Goal: Task Accomplishment & Management: Manage account settings

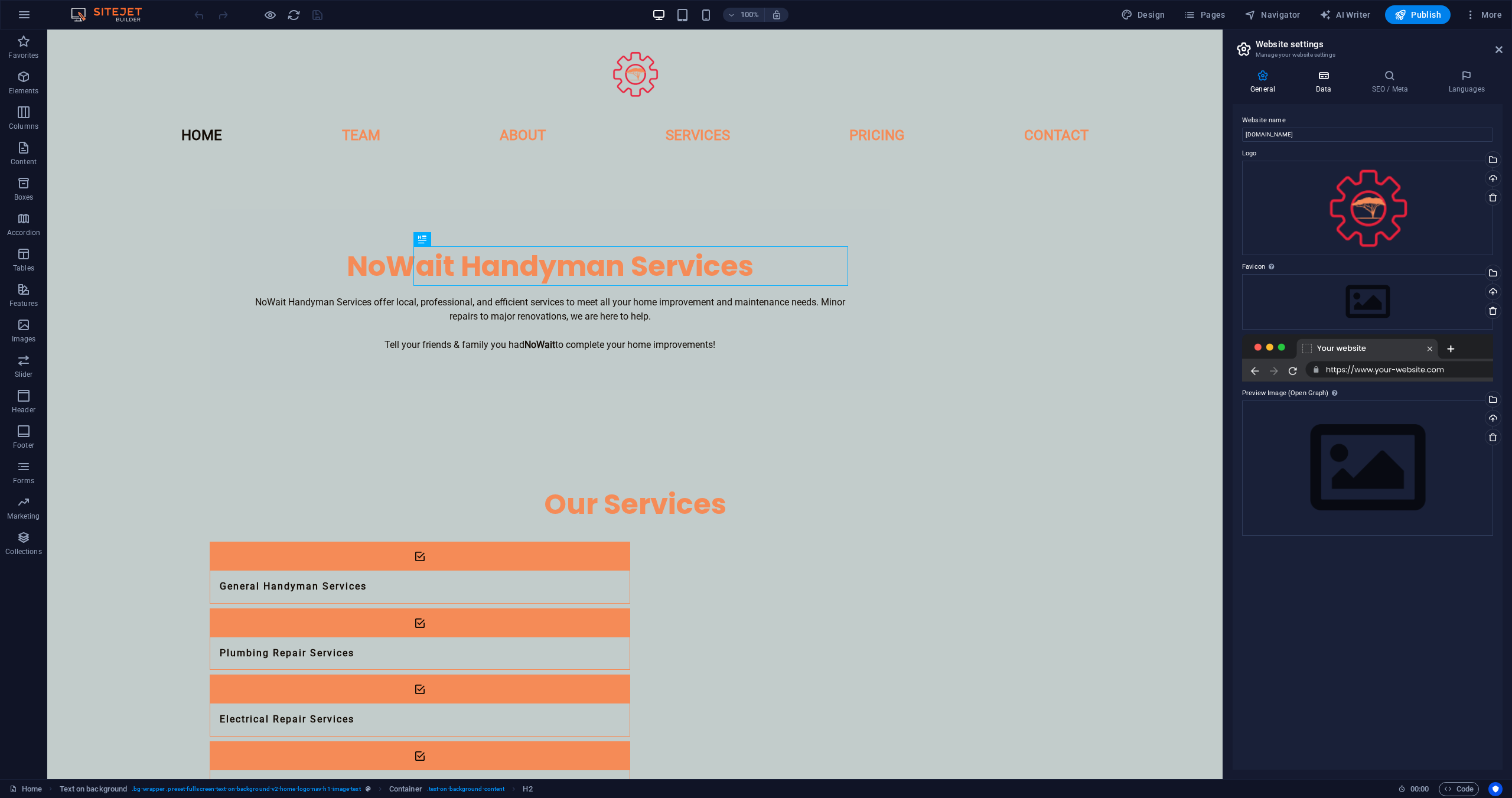
click at [1323, 83] on h4 "Data" at bounding box center [1325, 82] width 56 height 25
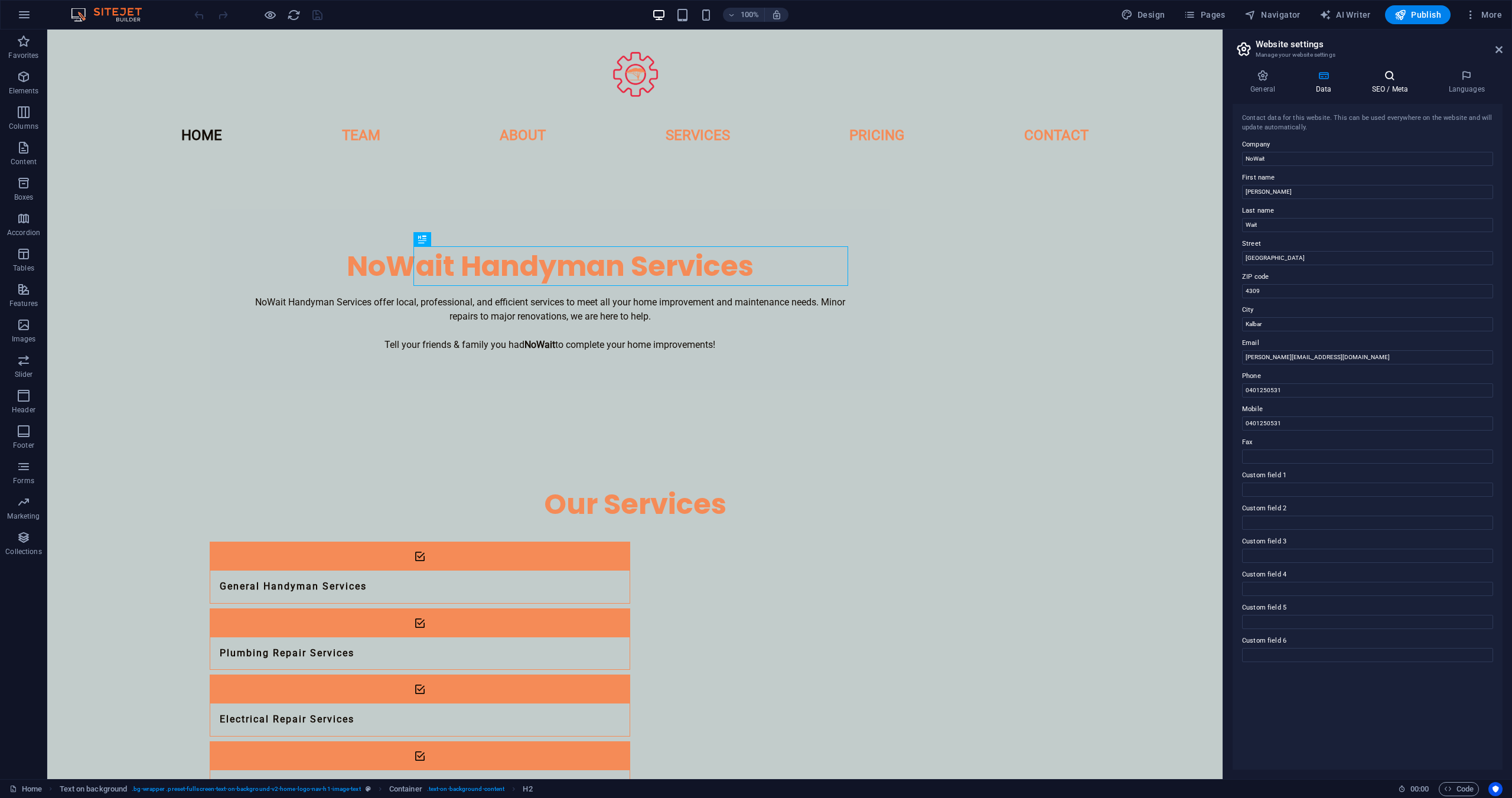
click at [1388, 73] on icon at bounding box center [1389, 75] width 72 height 12
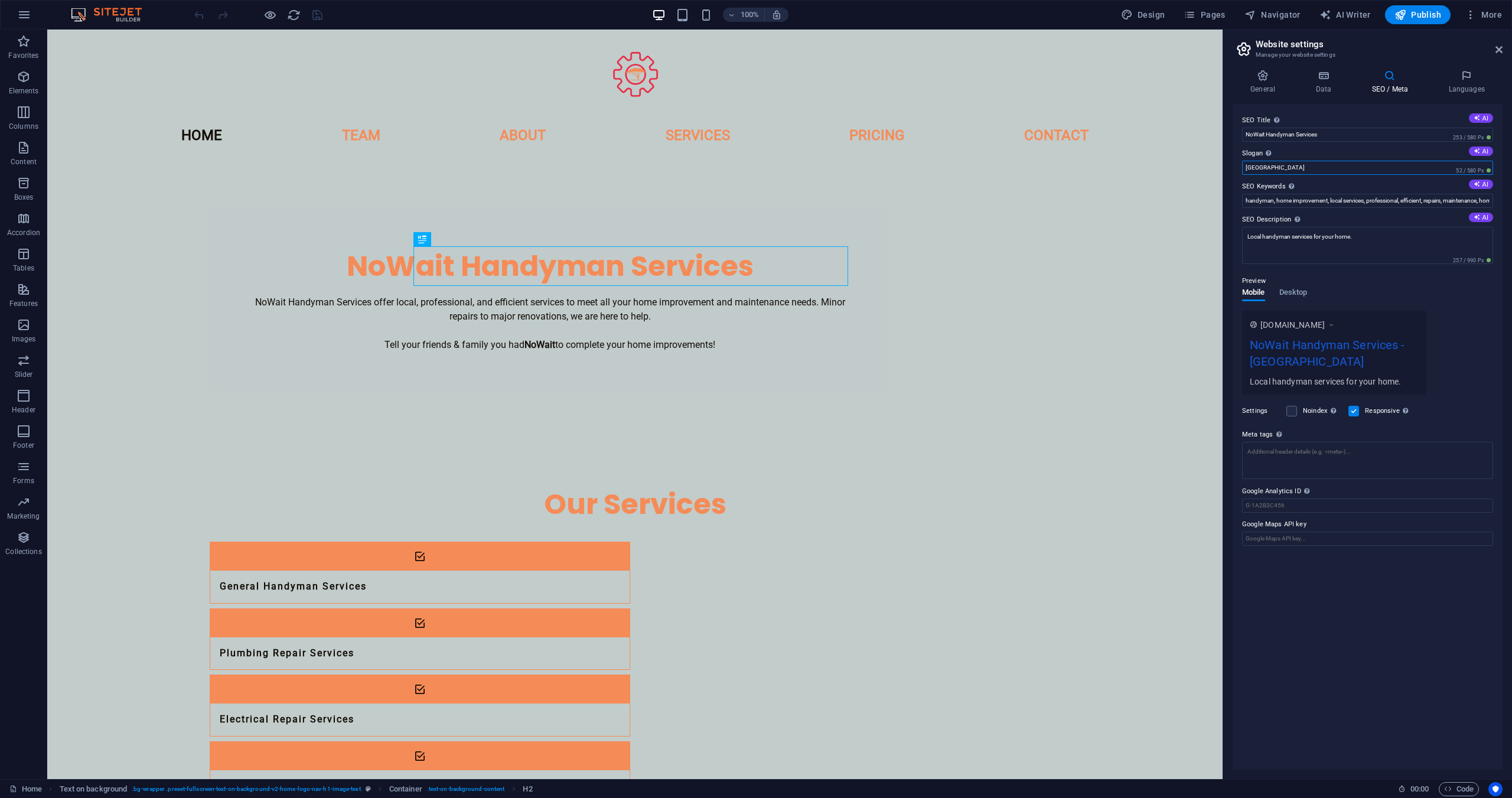
click at [1312, 170] on input "[GEOGRAPHIC_DATA]" at bounding box center [1367, 167] width 251 height 14
click at [1334, 202] on input "handyman, home improvement, local services, professional, efficient, repairs, m…" at bounding box center [1367, 201] width 251 height 14
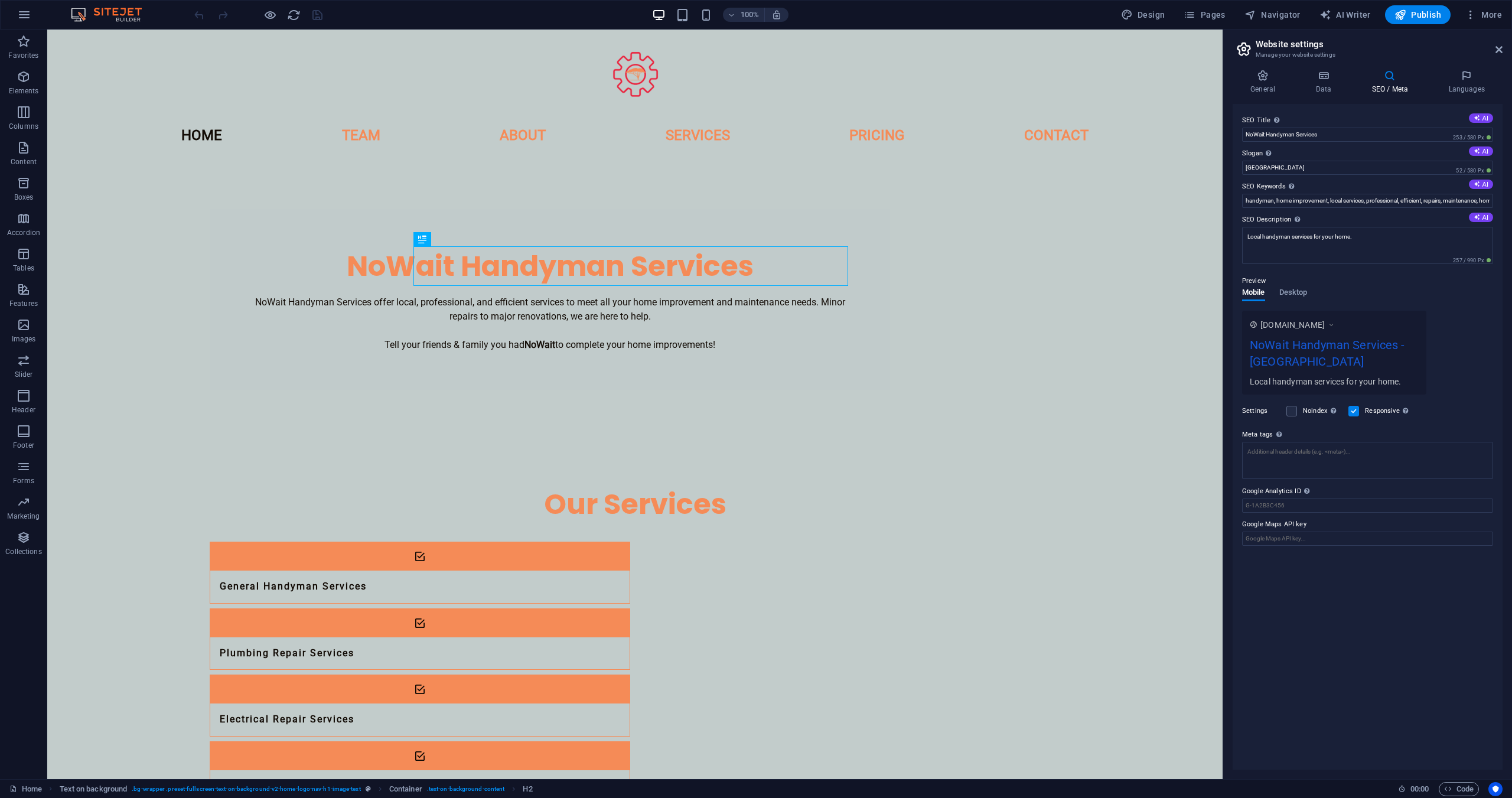
click at [1351, 183] on label "SEO Keywords Comma-separated list of keywords representing your website. AI" at bounding box center [1367, 186] width 251 height 14
click at [1351, 194] on input "handyman, home improvement, local services, professional, efficient, repairs, m…" at bounding box center [1367, 201] width 251 height 14
click at [1350, 172] on input "[GEOGRAPHIC_DATA]" at bounding box center [1367, 167] width 251 height 14
paste input "handyman, home improvement, local services, professional, efficient, repairs, m…"
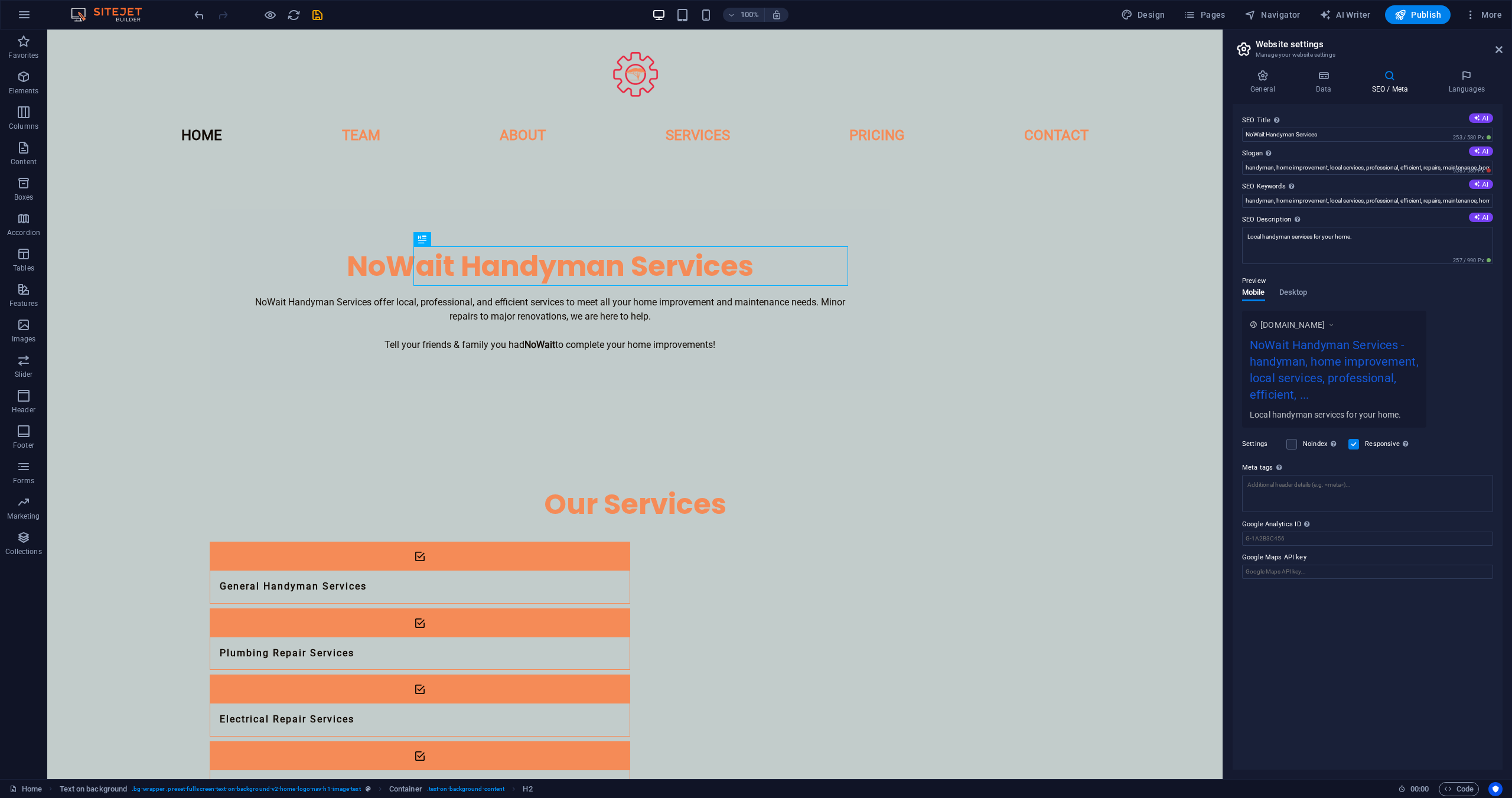
click at [1479, 360] on div "[DOMAIN_NAME] NoWait Handyman Services - handyman, home improvement, local serv…" at bounding box center [1367, 369] width 251 height 117
click at [1390, 297] on div "Preview Mobile Desktop [DOMAIN_NAME] NoWait Handyman Services - handyman, home …" at bounding box center [1367, 346] width 251 height 163
click at [1349, 172] on input "handyman, home improvement, local services, professional, efficient, repairs, m…" at bounding box center [1367, 167] width 251 height 14
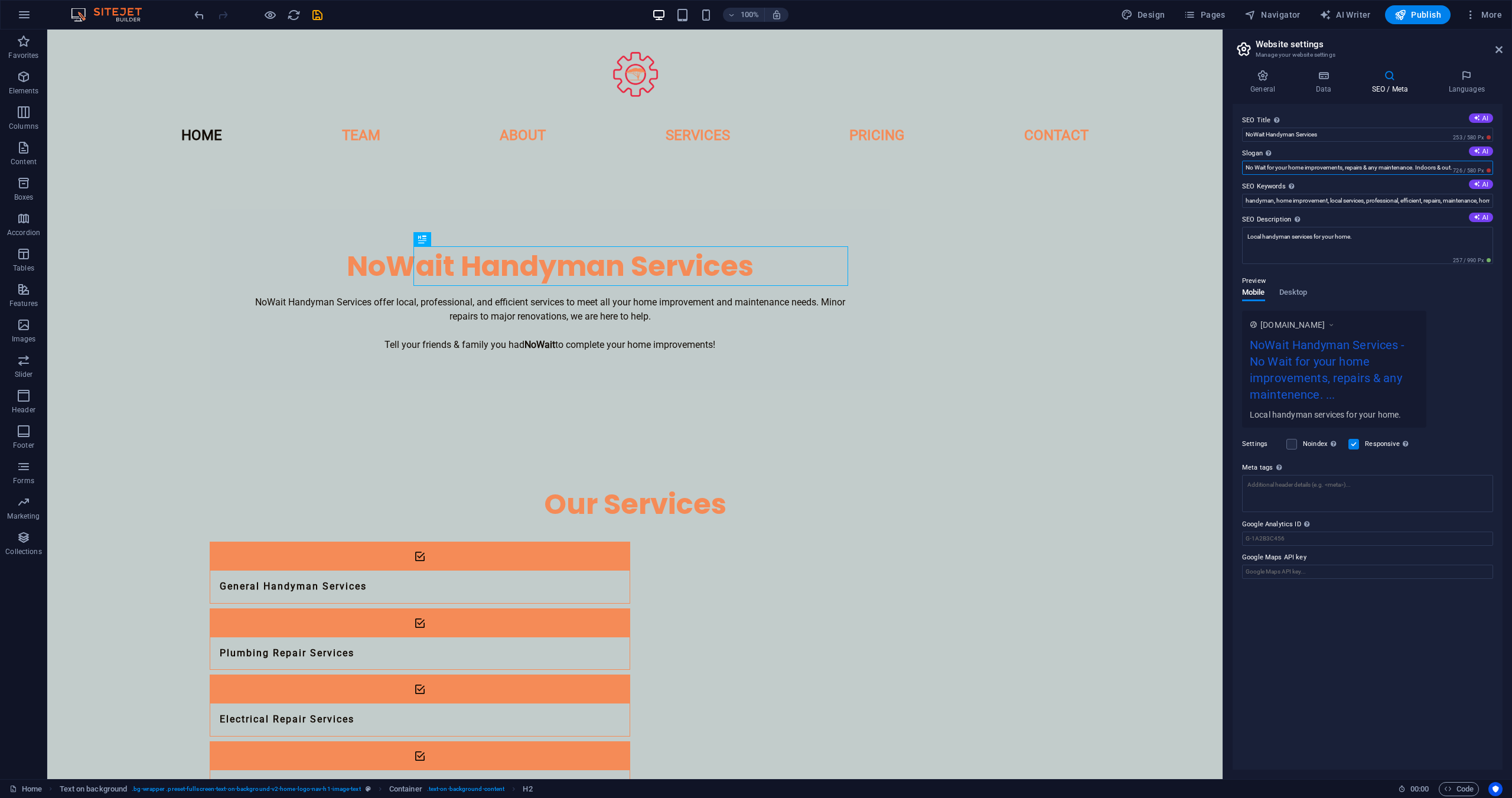
type input "No Wait for your home improvements, repairs & any maintenance. Indoors & out."
click at [1507, 314] on div "General Data SEO / Meta Languages Website name [DOMAIN_NAME] Logo Drag files he…" at bounding box center [1367, 419] width 289 height 719
click at [1414, 488] on textarea "Meta tags Enter HTML code here that will be placed inside the tags of your webs…" at bounding box center [1367, 493] width 251 height 37
click at [1266, 194] on input "handyman, home improvement, local services, professional, efficient, repairs, m…" at bounding box center [1367, 201] width 251 height 14
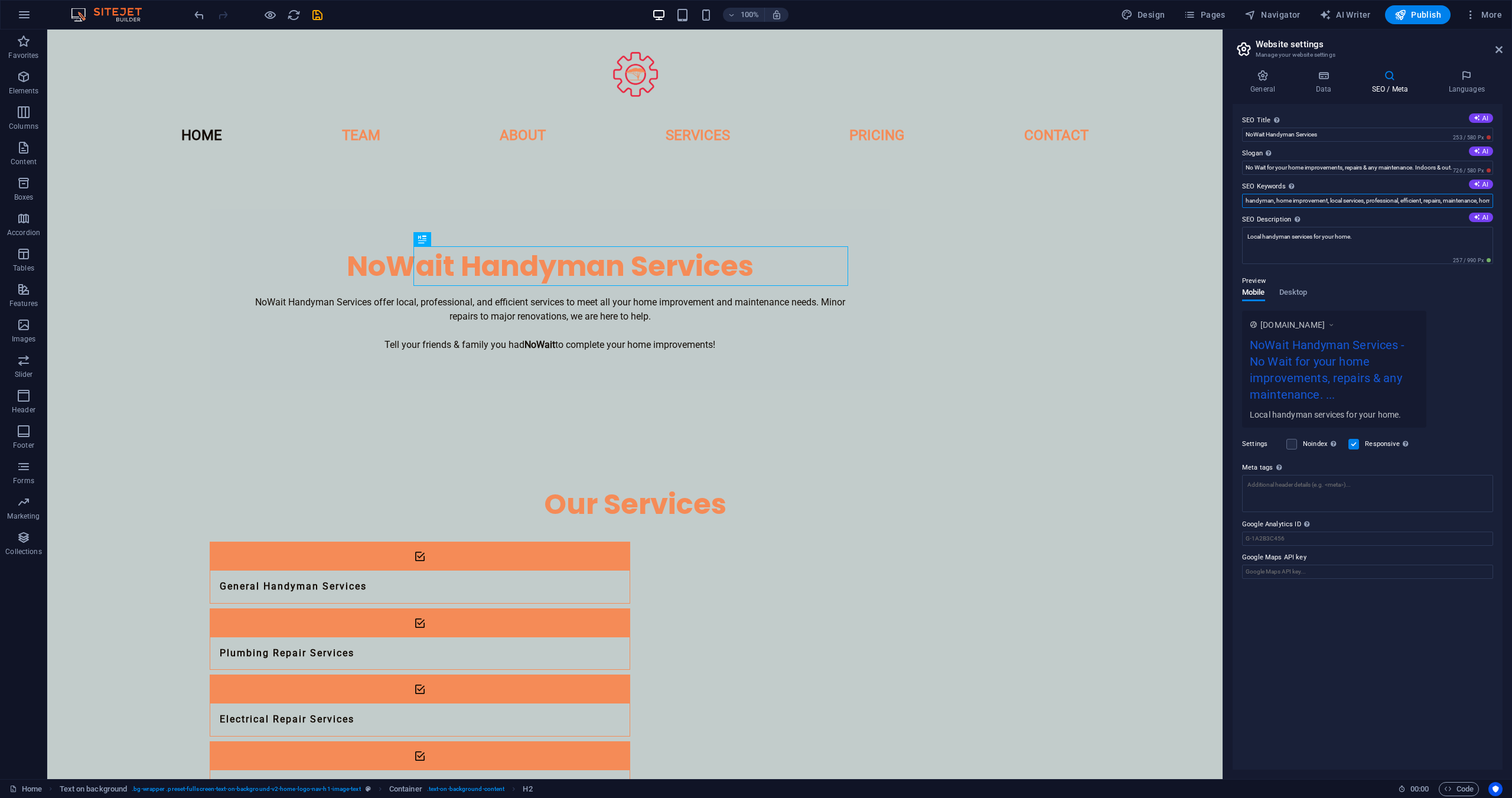
click at [1266, 194] on input "handyman, home improvement, local services, professional, efficient, repairs, m…" at bounding box center [1367, 201] width 251 height 14
click at [1310, 483] on div "Please only add the Google Analytics ID. We automatically include the ID in the…" at bounding box center [1341, 486] width 94 height 62
click at [1310, 532] on input "Google Analytics ID Please only add the Google Analytics ID. We automatically i…" at bounding box center [1367, 538] width 251 height 14
click at [1273, 486] on textarea "Meta tags Enter HTML code here that will be placed inside the tags of your webs…" at bounding box center [1367, 493] width 251 height 37
paste textarea "handyman, home improvement, local services, professional, efficient, repairs, m…"
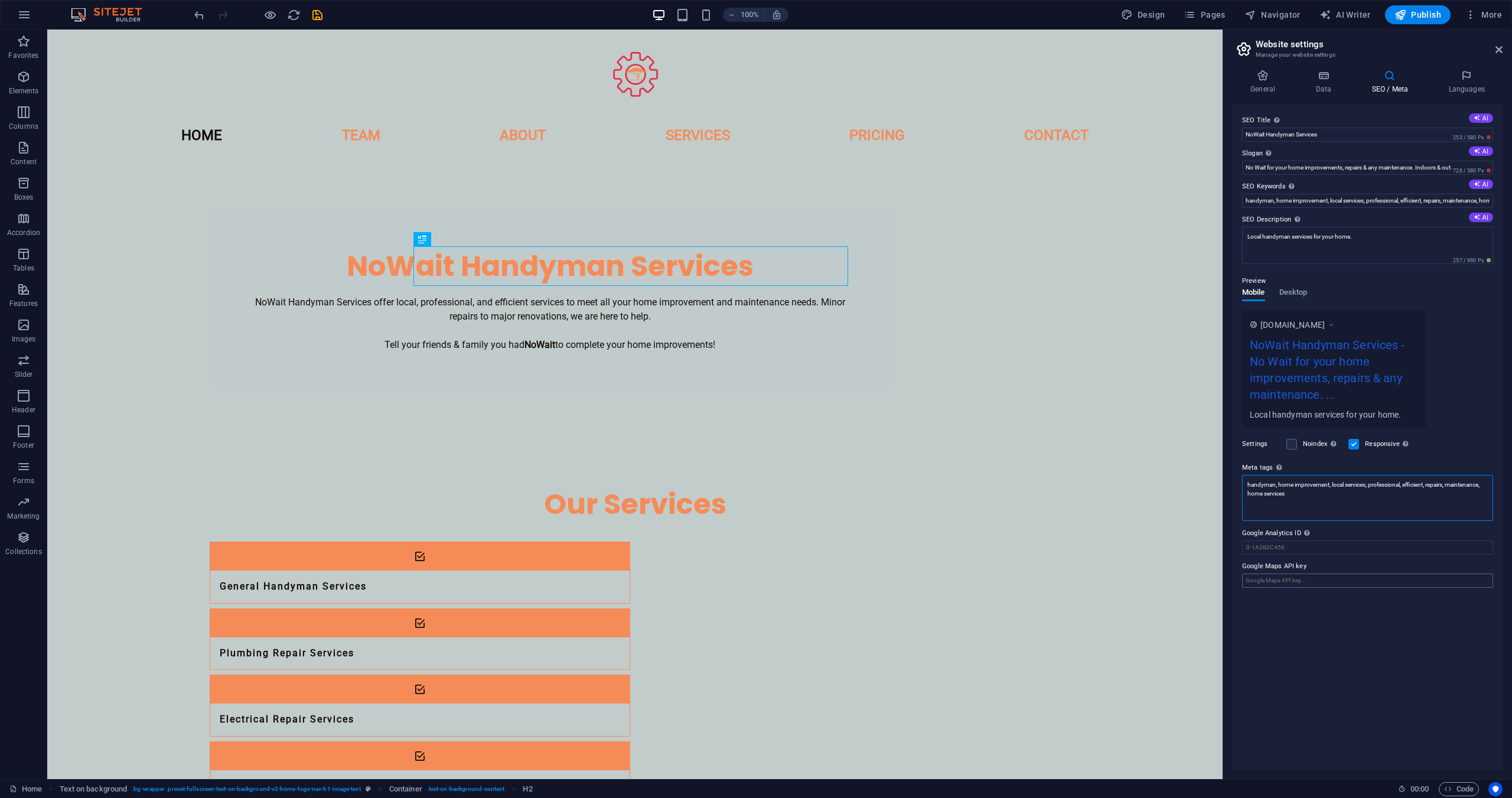
type textarea "handyman, home improvement, local services, professional, efficient, repairs, m…"
click at [1316, 575] on body "NoWait Home Favorites Elements Columns Content Boxes Accordion Tables Features …" at bounding box center [756, 399] width 1512 height 798
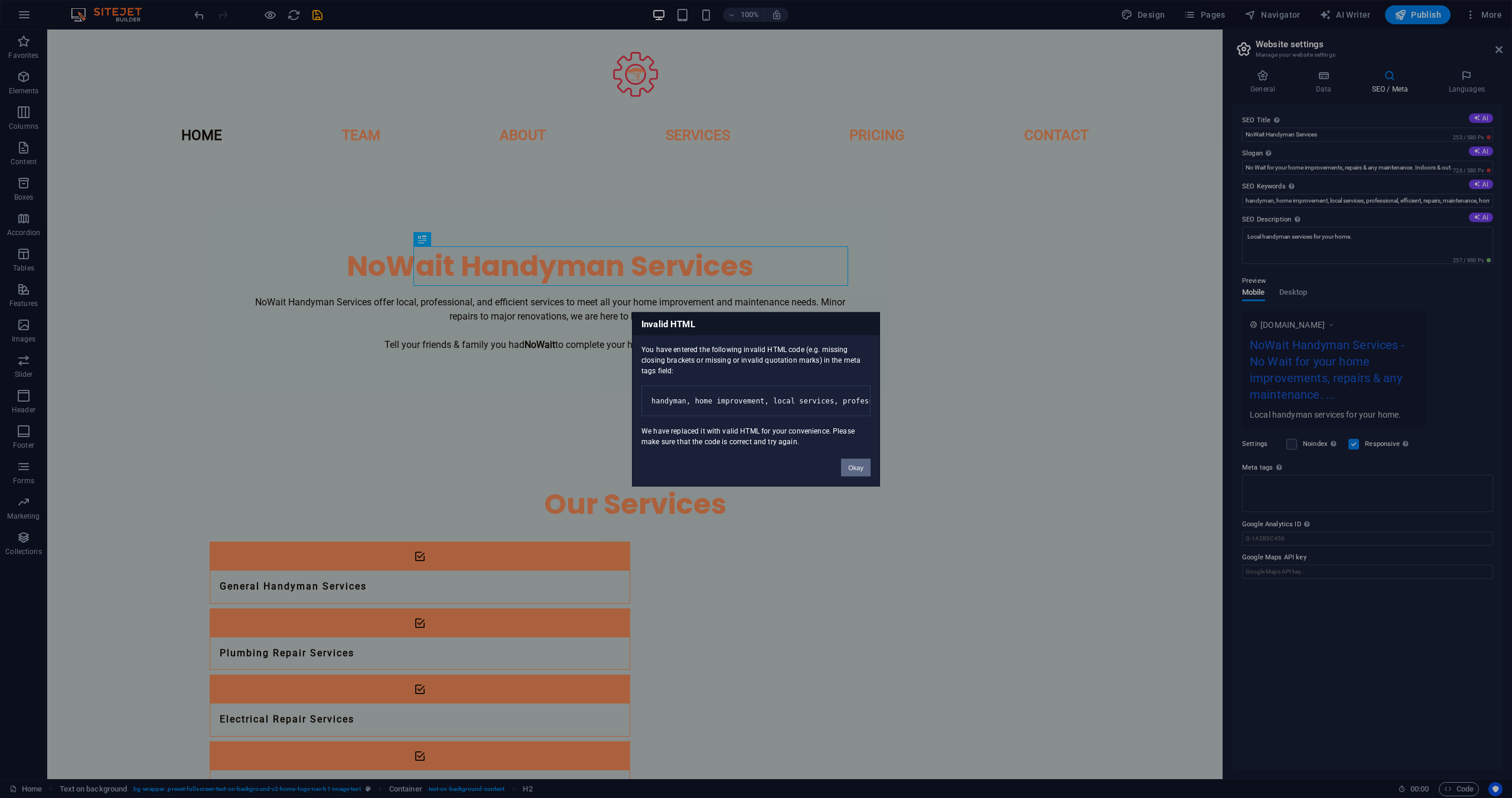
click at [859, 471] on button "Okay" at bounding box center [856, 467] width 30 height 18
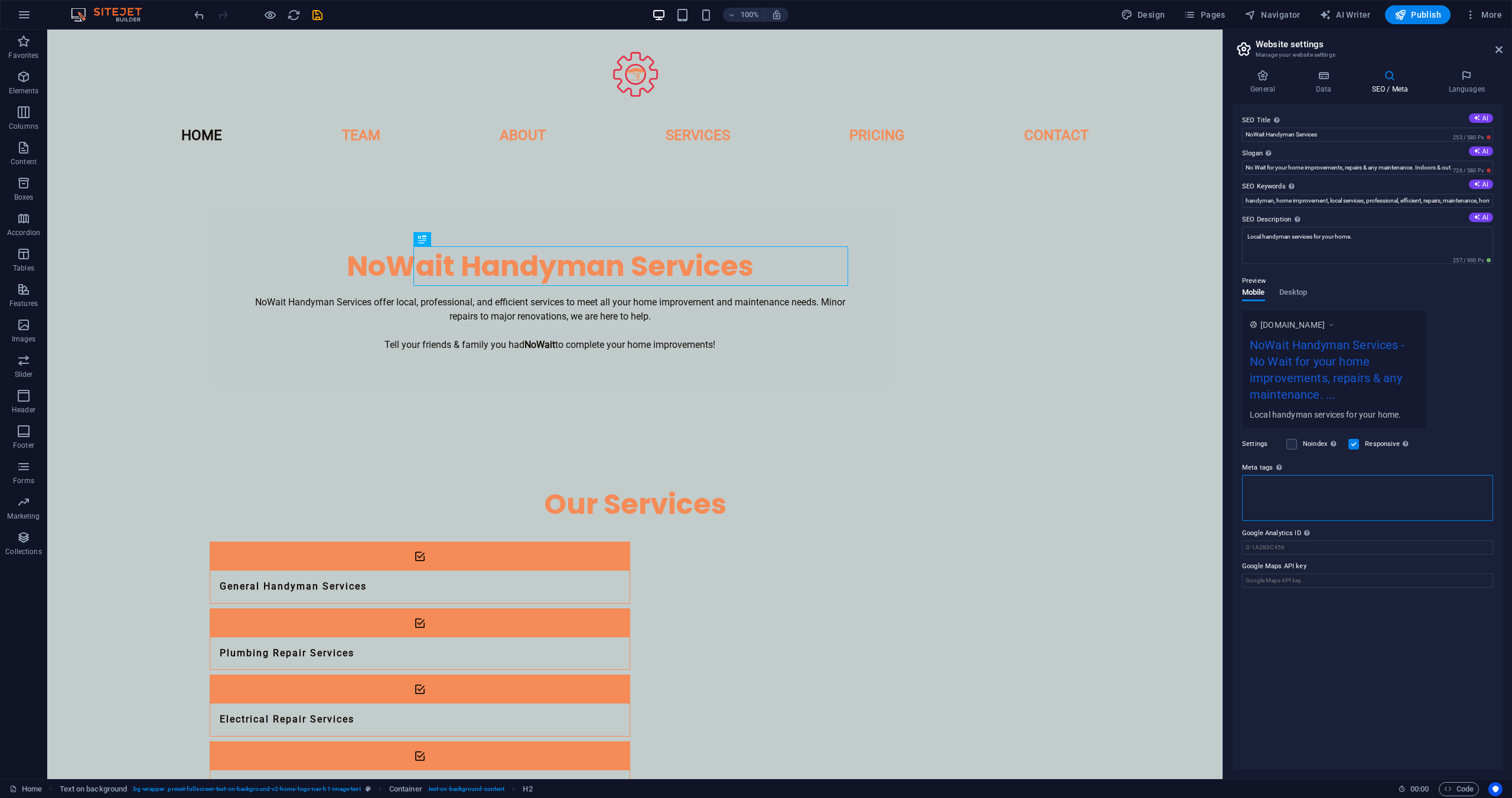
click at [1297, 489] on textarea "Meta tags Enter HTML code here that will be placed inside the tags of your webs…" at bounding box center [1367, 498] width 251 height 46
click at [1280, 460] on div "Enter HTML code here that will be placed inside the tags of your website. Pleas…" at bounding box center [1313, 429] width 94 height 62
click at [1280, 475] on textarea "Meta tags Enter HTML code here that will be placed inside the tags of your webs…" at bounding box center [1367, 498] width 251 height 46
click at [1294, 487] on textarea "Meta tags Enter HTML code here that will be placed inside the tags of your webs…" at bounding box center [1367, 498] width 251 height 46
paste textarea "<meta name="keywords" content="handyman, home improvement, local services, prof…"
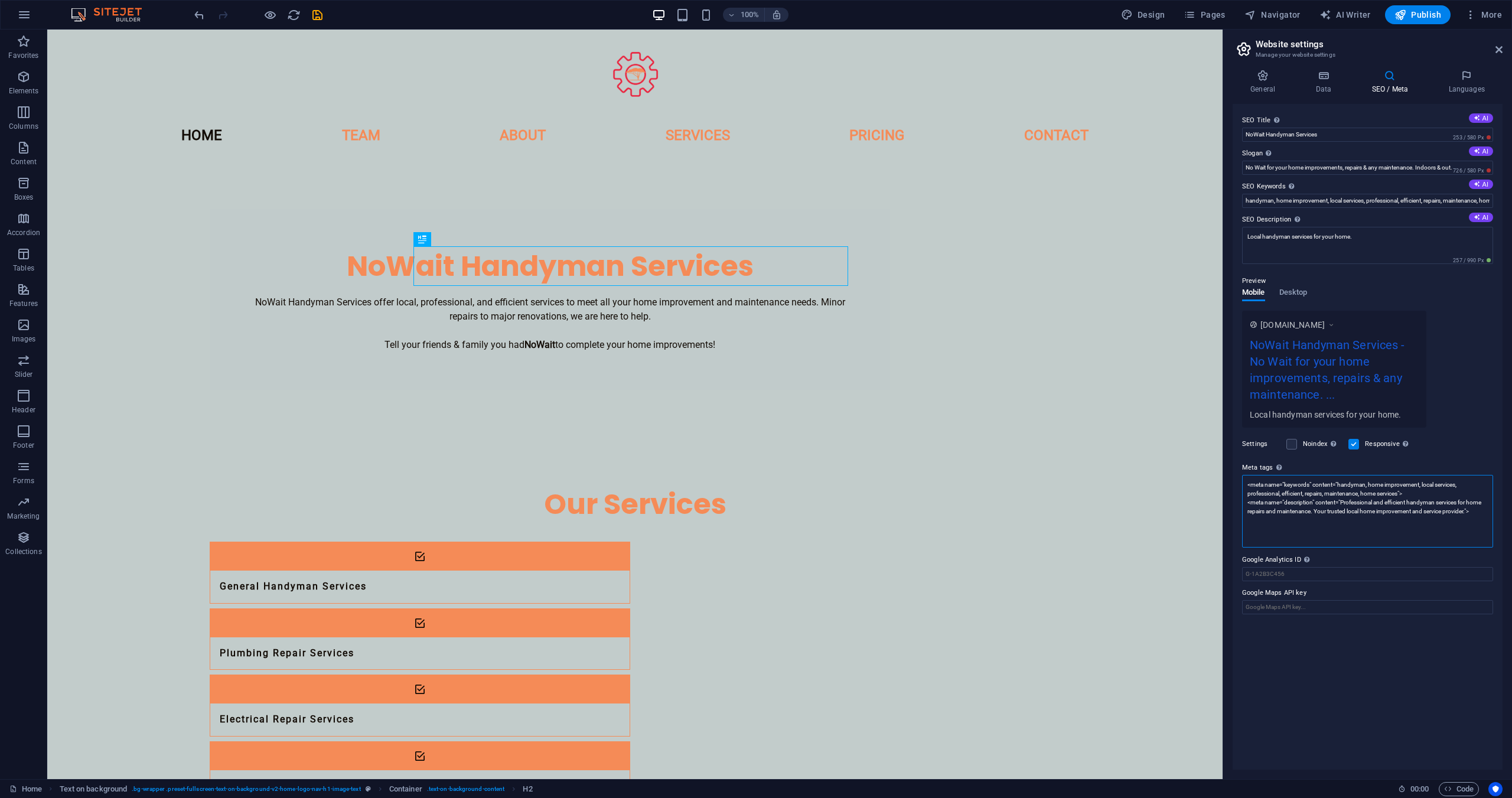
type textarea "<meta name="keywords" content="handyman, home improvement, local services, prof…"
click at [1319, 690] on div "SEO Title The title of your website - make it something that stands out in sear…" at bounding box center [1367, 436] width 270 height 666
click at [1332, 81] on h4 "Data" at bounding box center [1325, 82] width 56 height 25
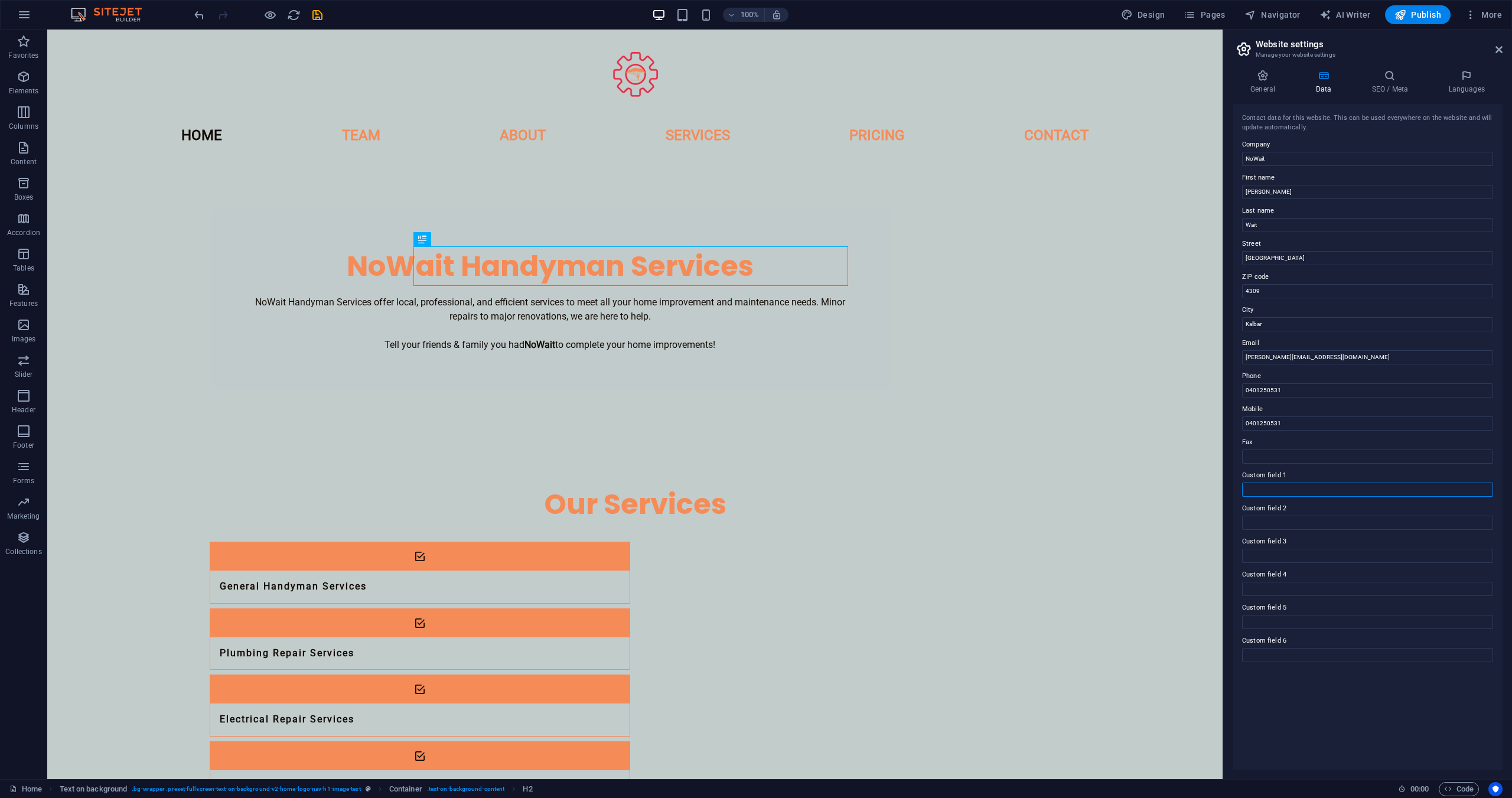
click at [1294, 487] on input "Custom field 1" at bounding box center [1367, 489] width 251 height 14
paste input "<!-- Google tag (gtag.js) --> <script async src="[URL][DOMAIN_NAME]"></script> …"
type input "<!-- Google tag (gtag.js) --> <script async src="[URL][DOMAIN_NAME]"></script> …"
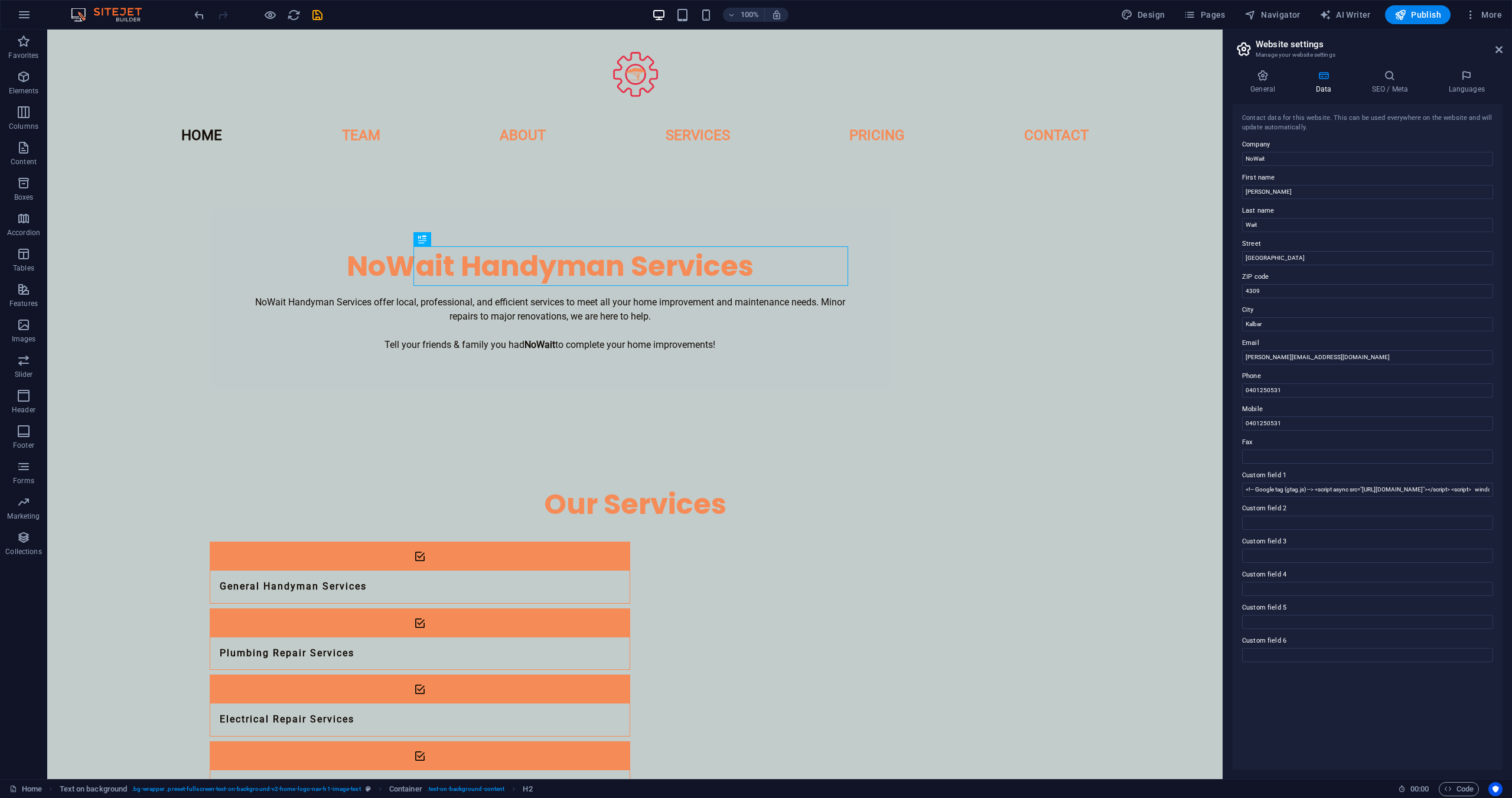
click at [1301, 720] on div "Contact data for this website. This can be used everywhere on the website and w…" at bounding box center [1367, 436] width 270 height 666
click at [320, 9] on icon "save" at bounding box center [317, 15] width 13 height 13
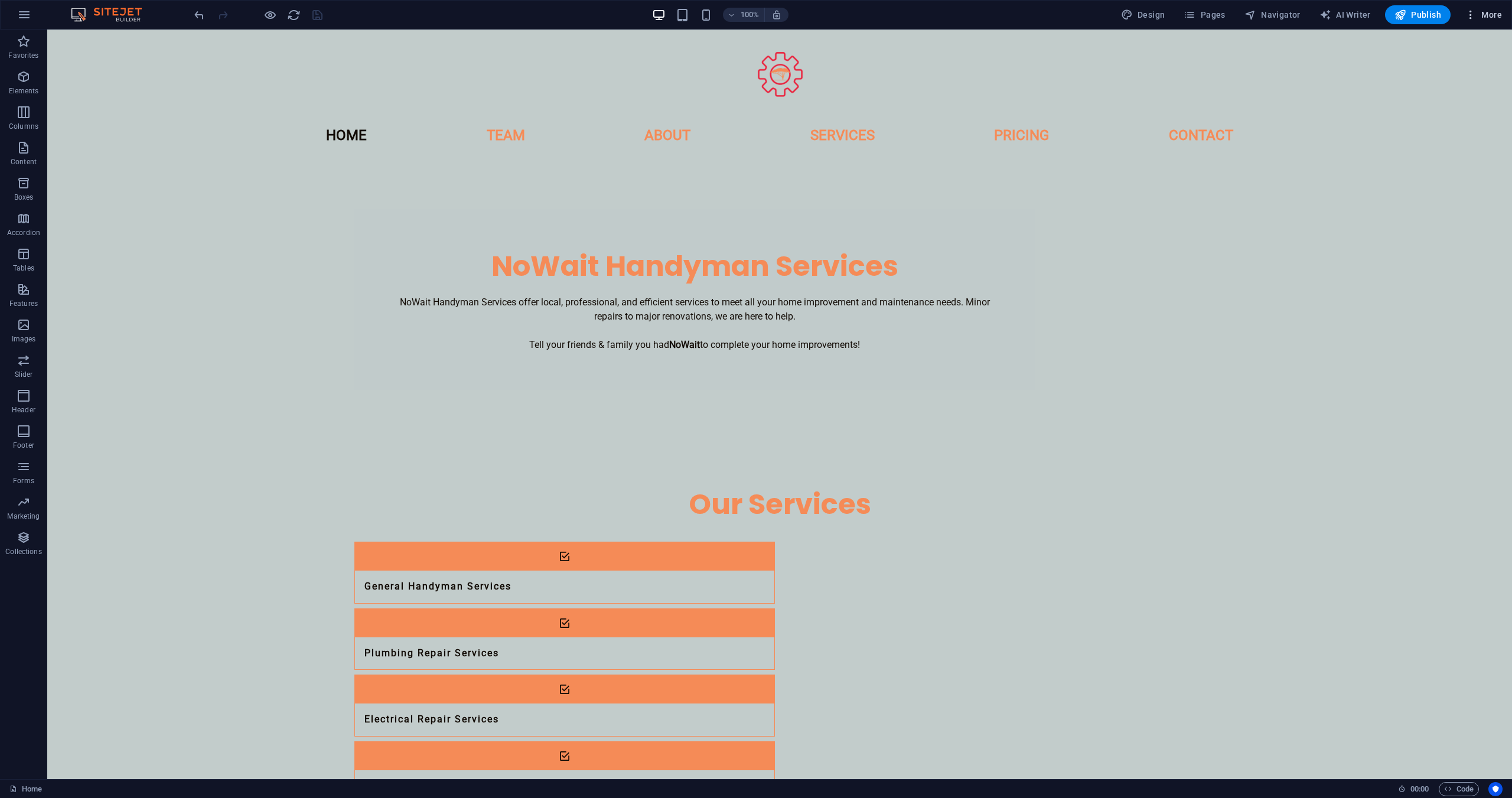
click at [1481, 18] on span "More" at bounding box center [1483, 15] width 37 height 12
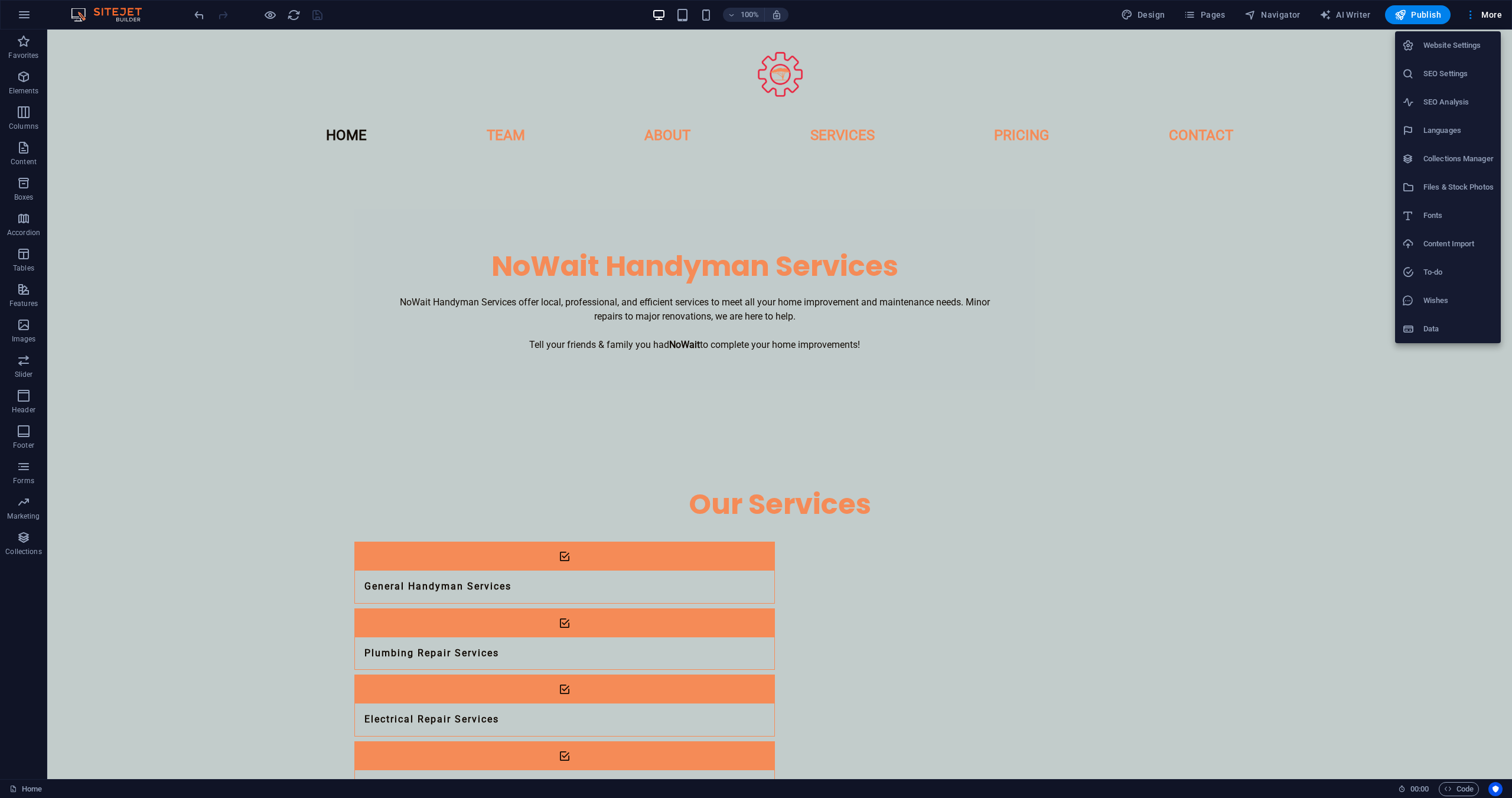
click at [1455, 42] on h6 "Website Settings" at bounding box center [1459, 45] width 70 height 14
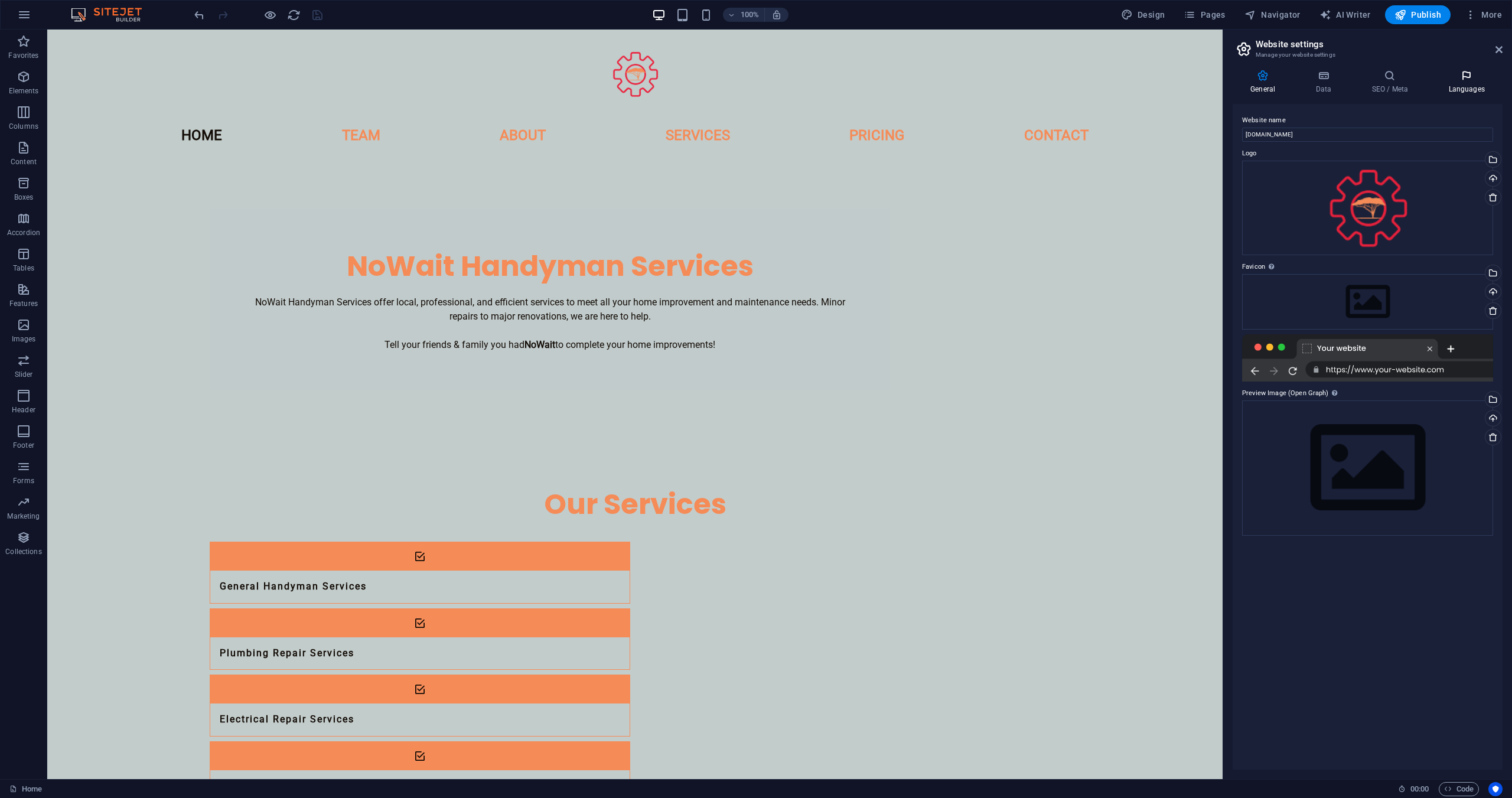
click at [1458, 89] on h4 "Languages" at bounding box center [1466, 82] width 72 height 25
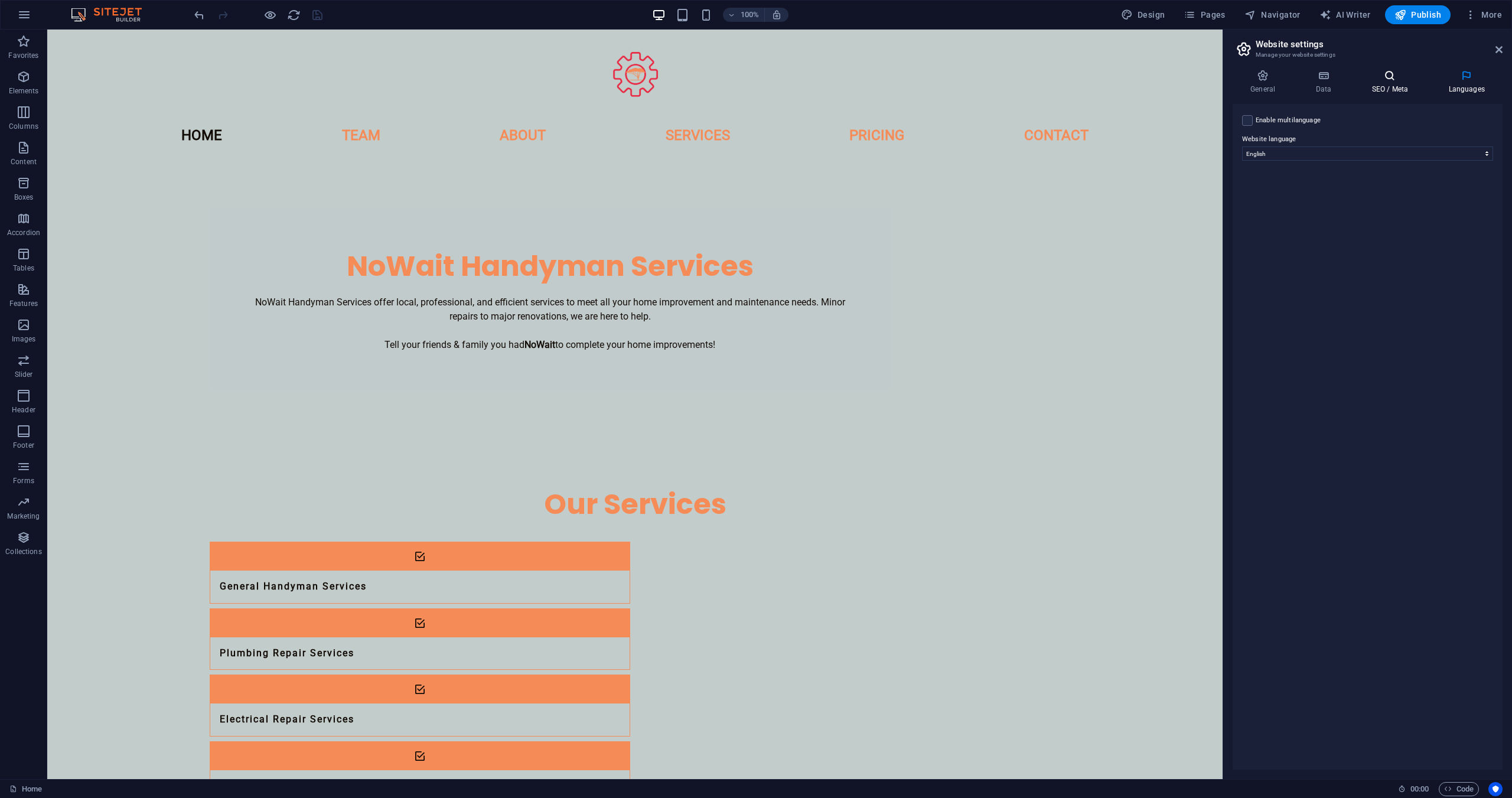
click at [1388, 74] on icon at bounding box center [1389, 75] width 72 height 12
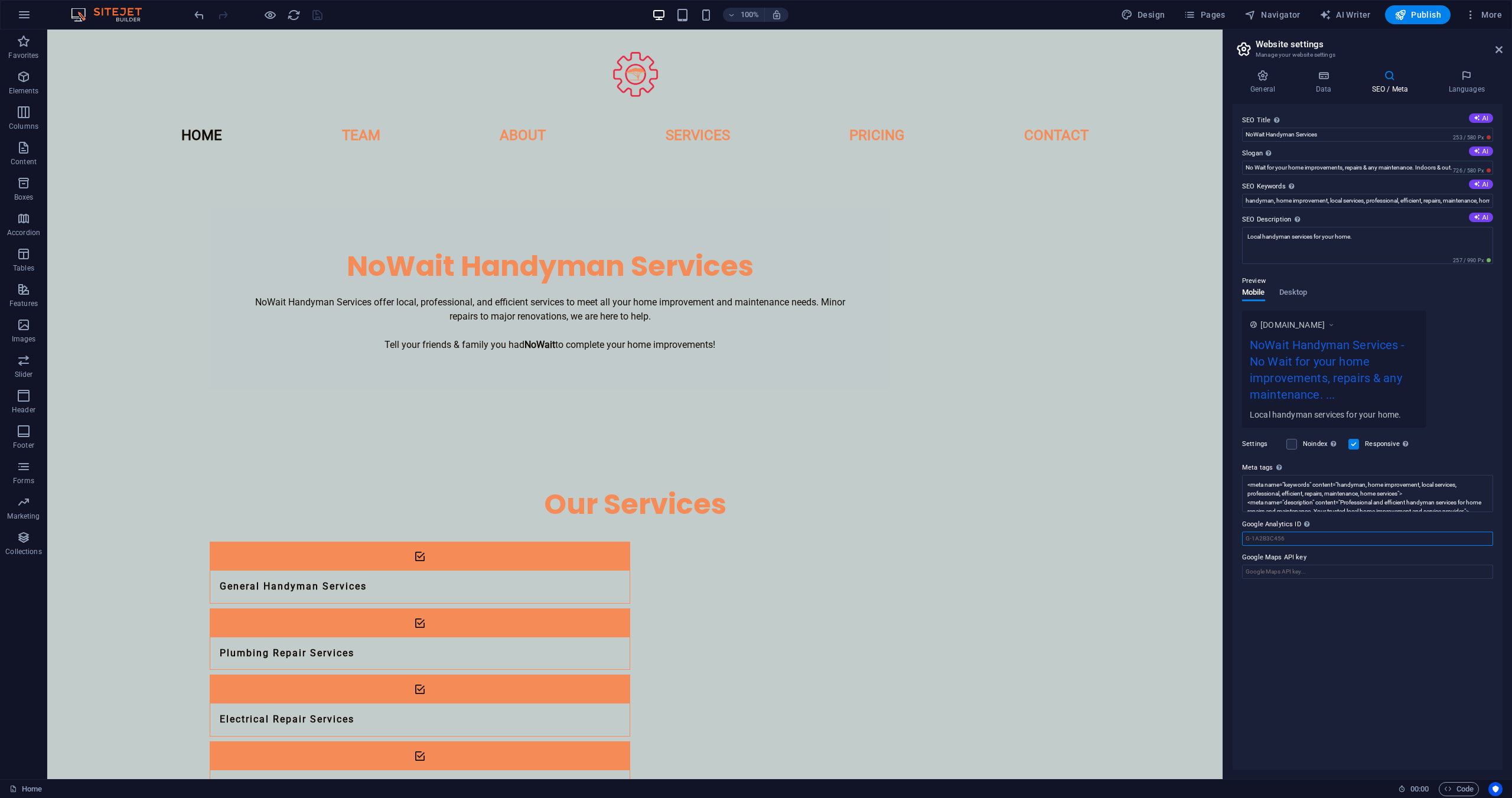
click at [1338, 533] on input "Google Analytics ID Please only add the Google Analytics ID. We automatically i…" at bounding box center [1367, 538] width 251 height 14
paste input "<!-- Google tag (gtag.js) --> <script async src="[URL][DOMAIN_NAME]"></script> …"
click at [1347, 541] on input "<!-- Google tag (gtag.js) --> <script async src="[URL][DOMAIN_NAME]"></script> …" at bounding box center [1367, 538] width 251 height 14
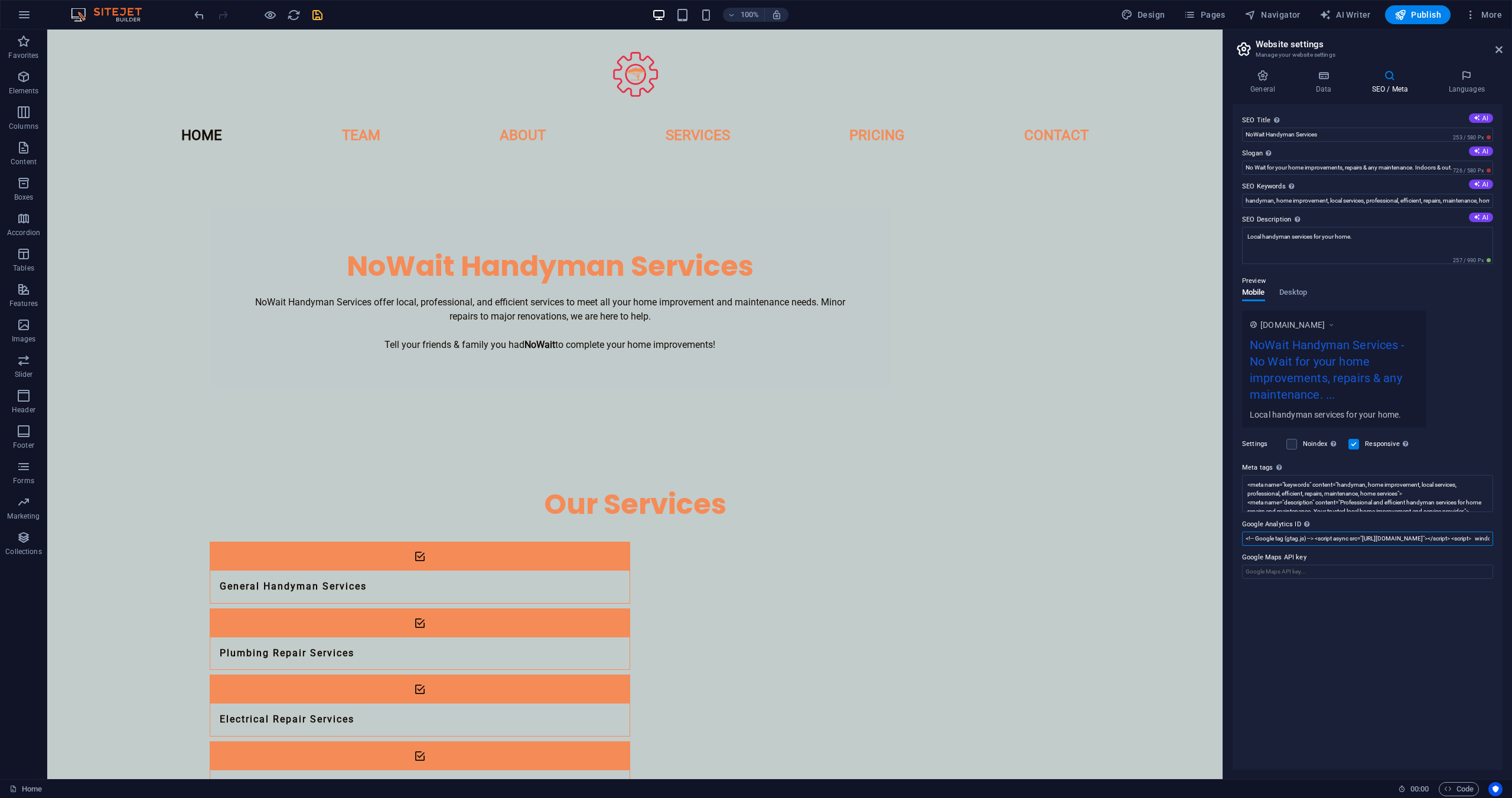
paste input "G-3ML1M3N83F"
type input "G-3ML1M3N83F"
click at [1378, 599] on div "SEO Title The title of your website - make it something that stands out in sear…" at bounding box center [1367, 436] width 270 height 666
click at [1285, 571] on input "Google Maps API key" at bounding box center [1367, 571] width 251 height 14
drag, startPoint x: 1327, startPoint y: 619, endPoint x: 1339, endPoint y: 542, distance: 77.9
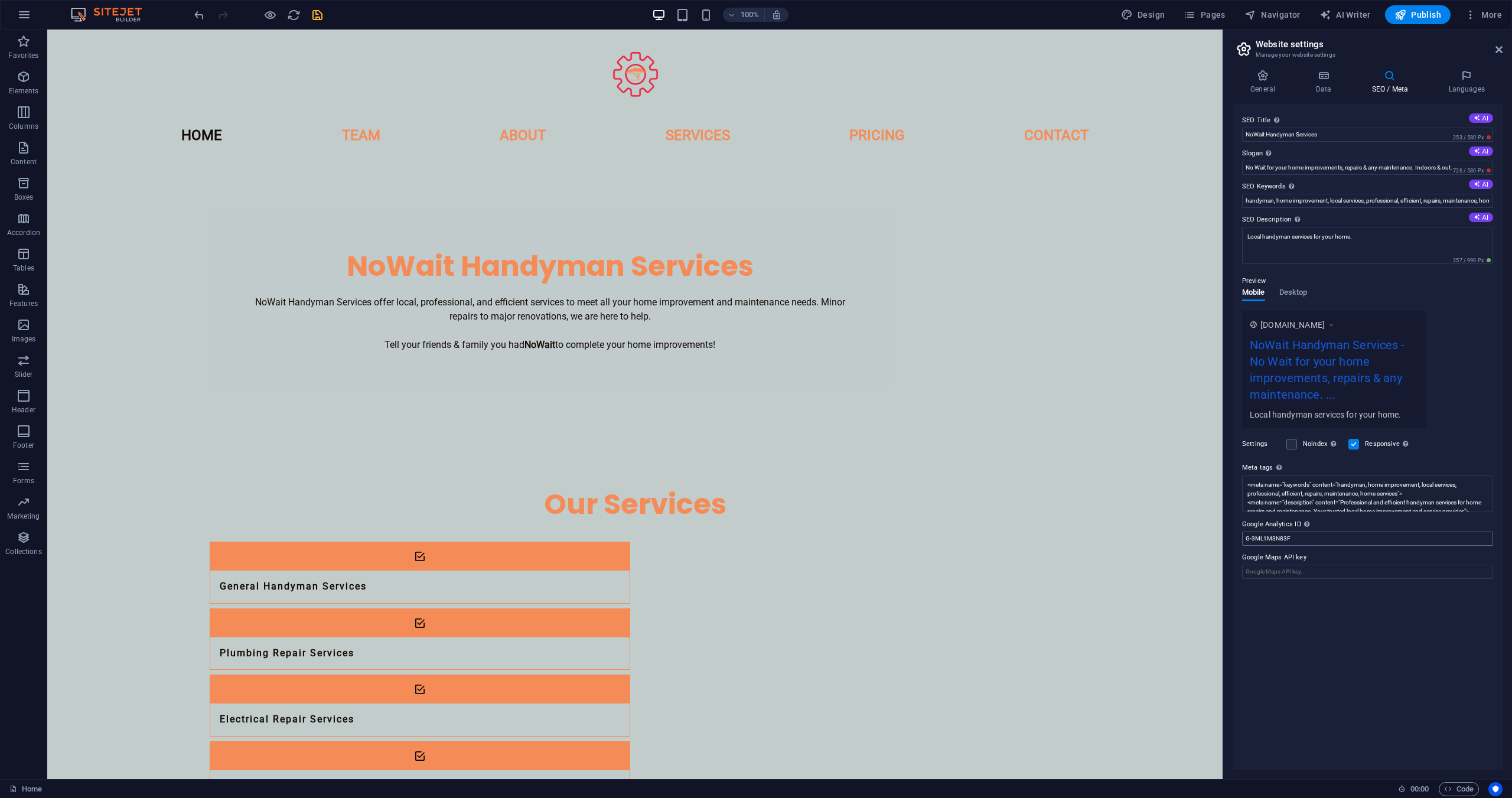
click at [1327, 618] on div "SEO Title The title of your website - make it something that stands out in sear…" at bounding box center [1367, 436] width 270 height 666
click at [1277, 629] on div "SEO Title The title of your website - make it something that stands out in sear…" at bounding box center [1367, 436] width 270 height 666
click at [318, 12] on icon "save" at bounding box center [317, 15] width 13 height 13
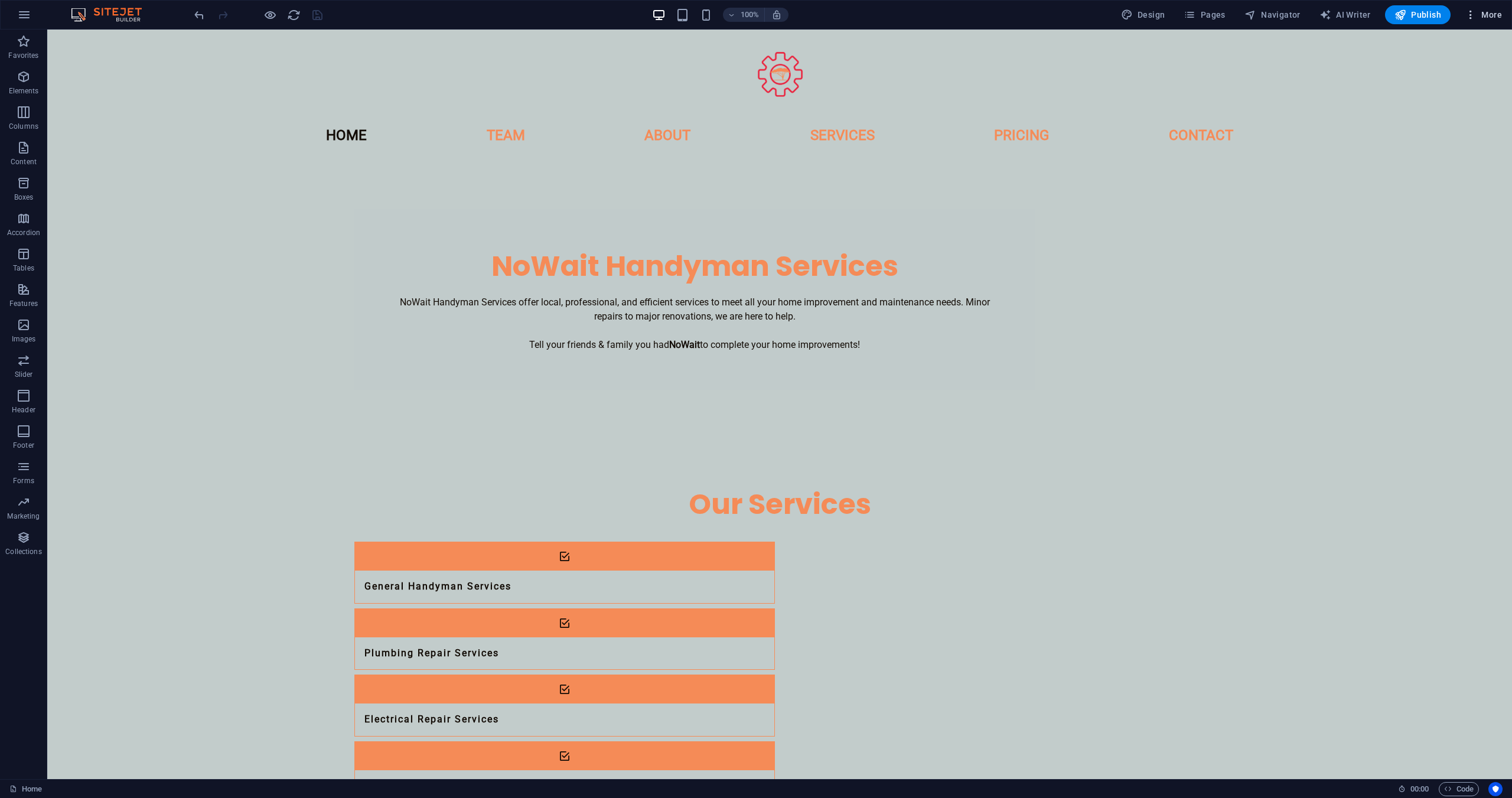
click at [1488, 16] on span "More" at bounding box center [1483, 15] width 37 height 12
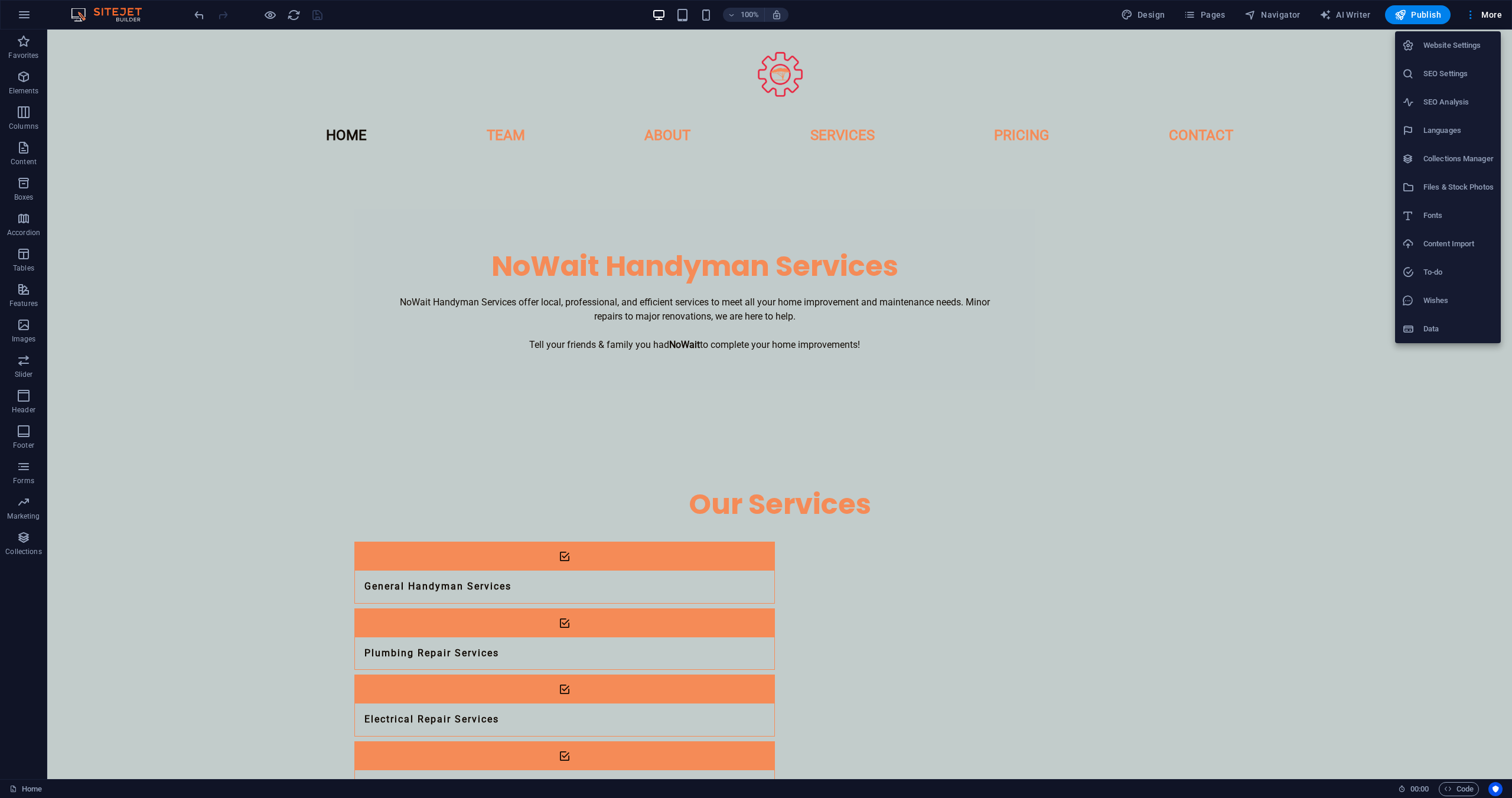
click at [1469, 52] on h6 "Website Settings" at bounding box center [1459, 45] width 70 height 14
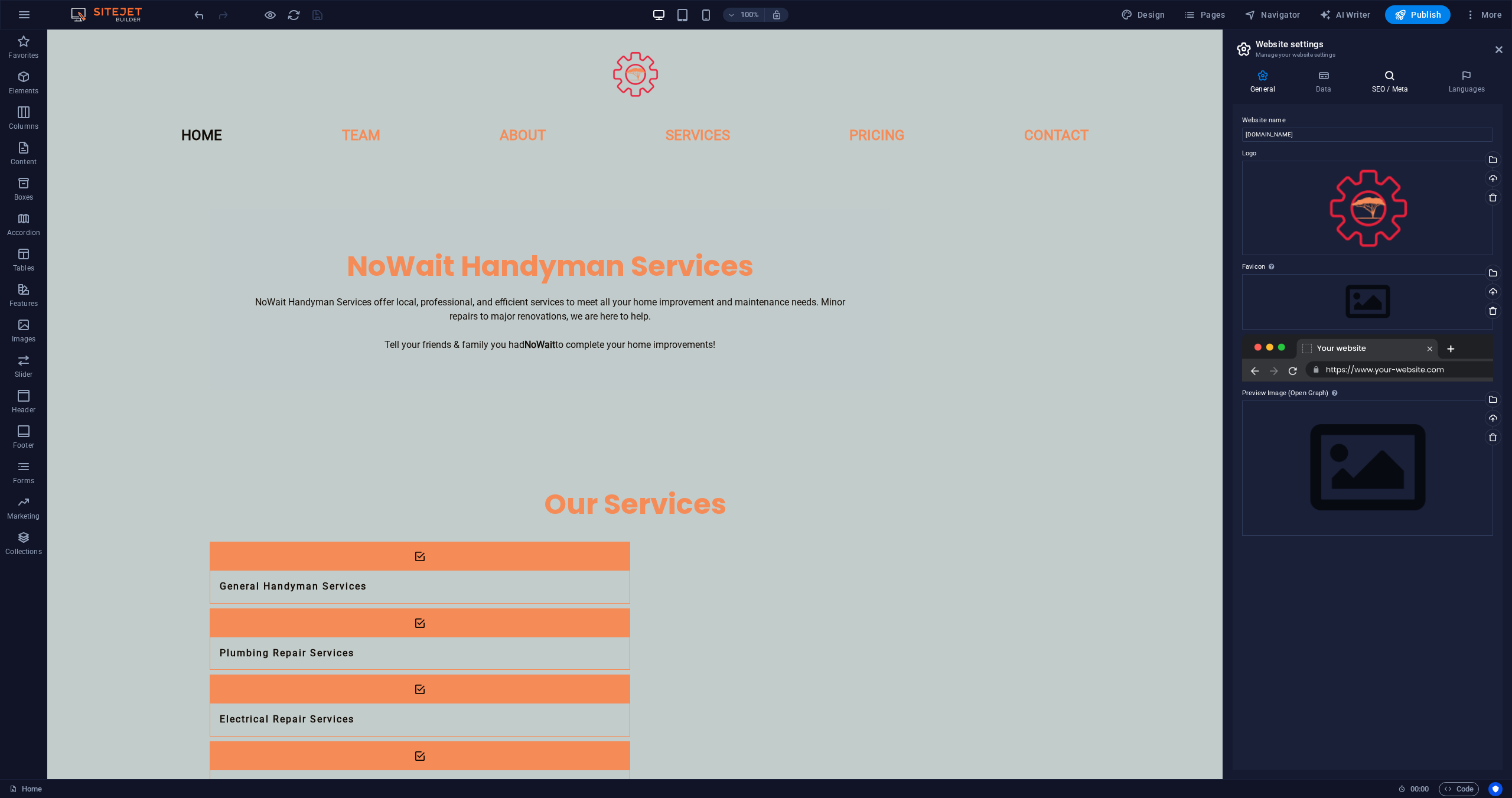
click at [1382, 72] on icon at bounding box center [1389, 75] width 72 height 12
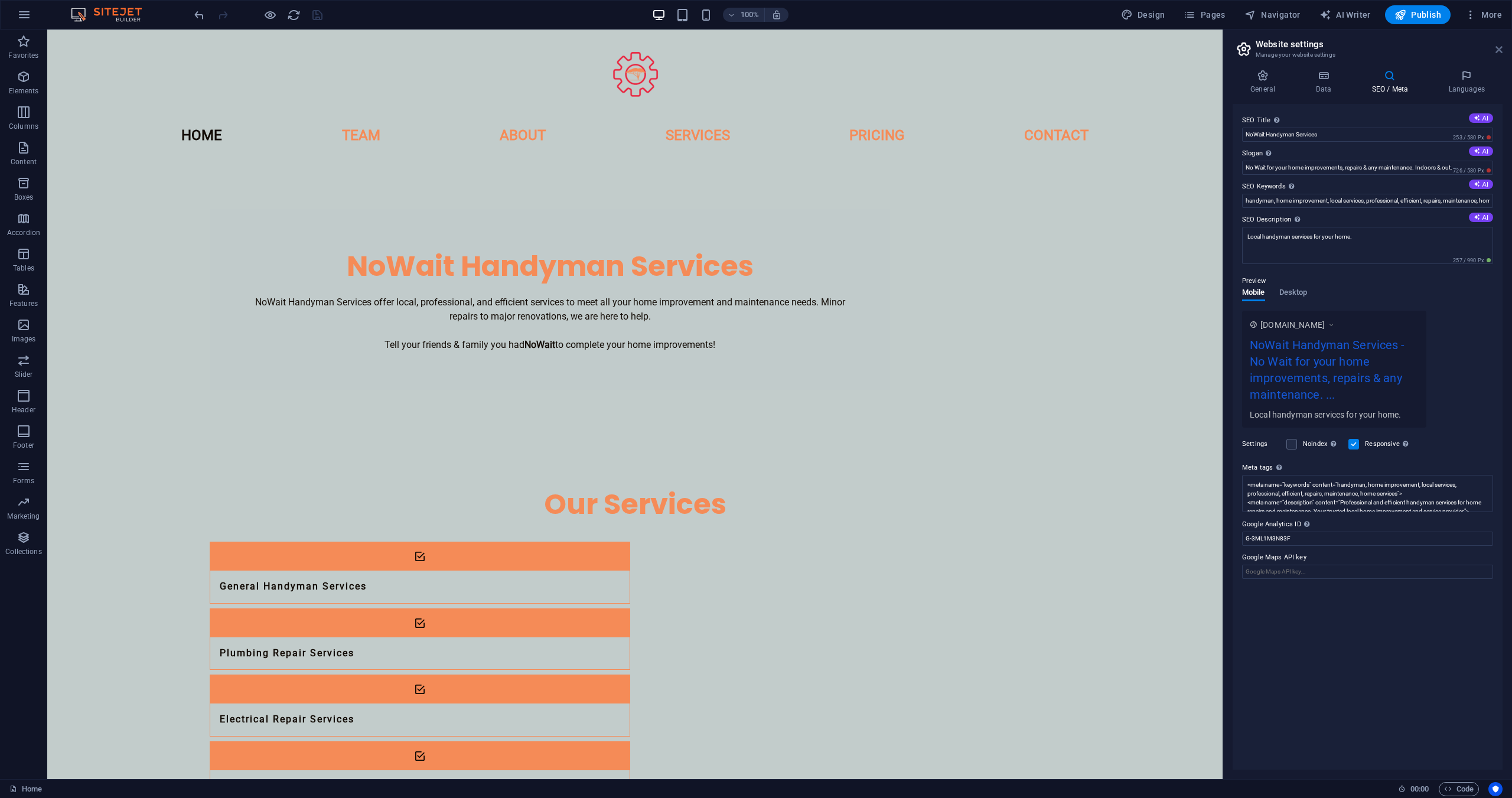
click at [1497, 49] on icon at bounding box center [1499, 50] width 7 height 10
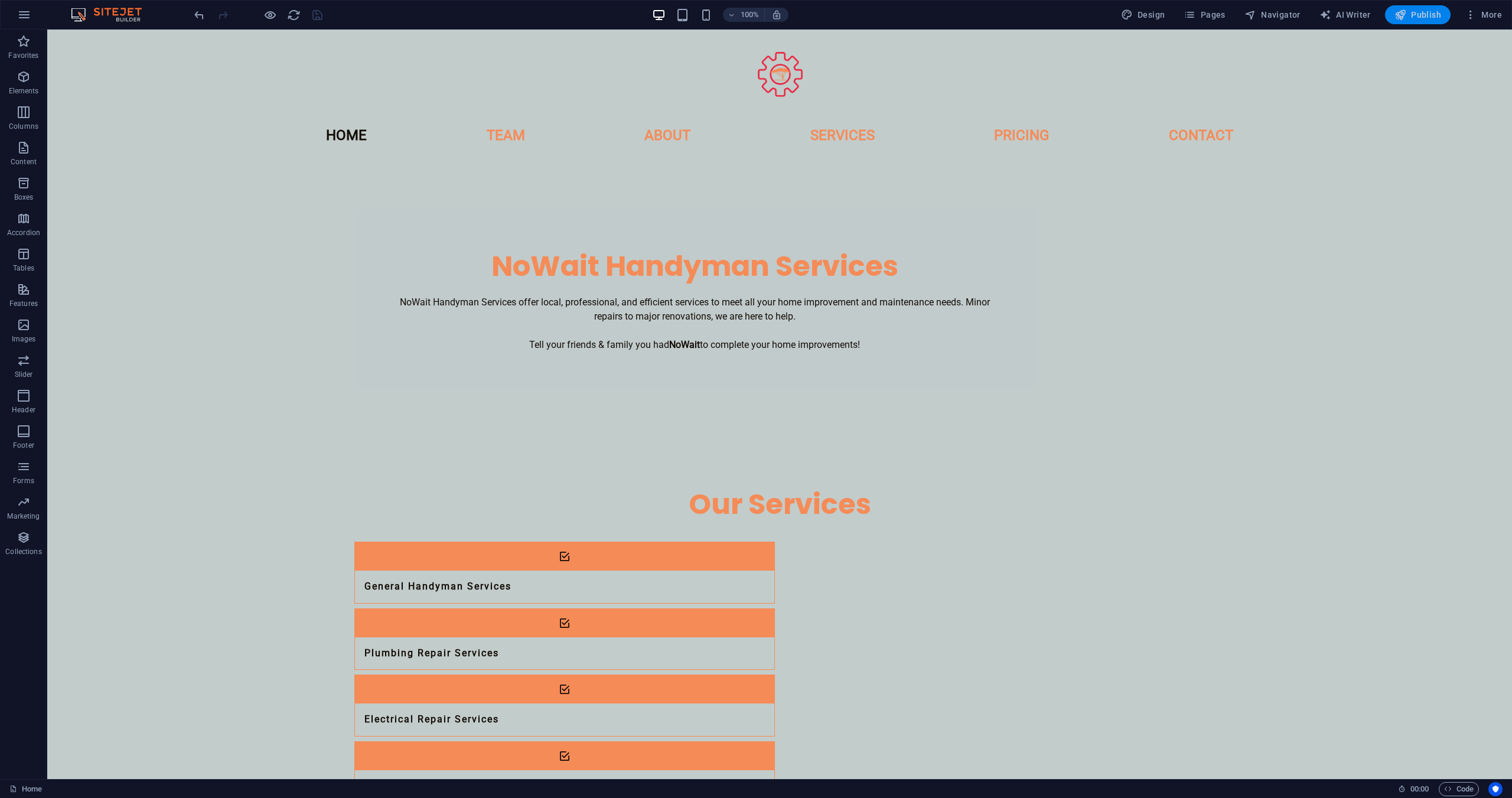
click at [1423, 17] on span "Publish" at bounding box center [1417, 15] width 47 height 12
